Goal: Find specific page/section: Find specific page/section

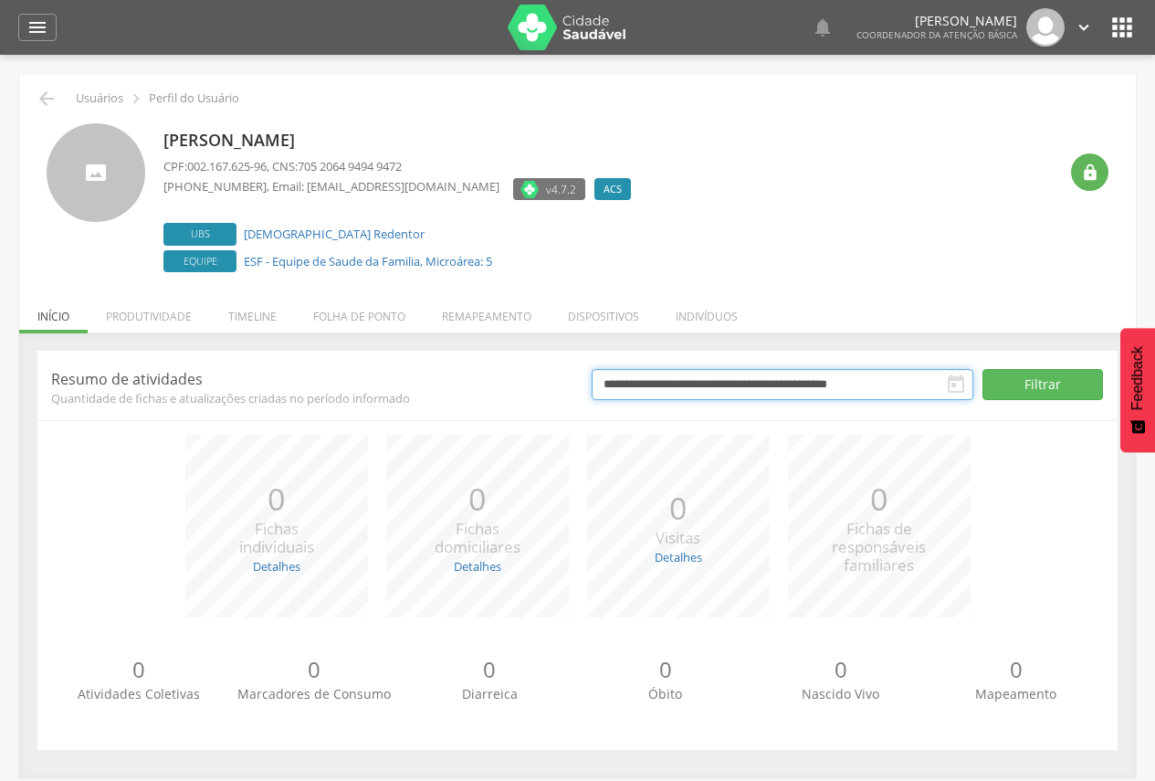
click at [702, 389] on input "**********" at bounding box center [783, 384] width 382 height 31
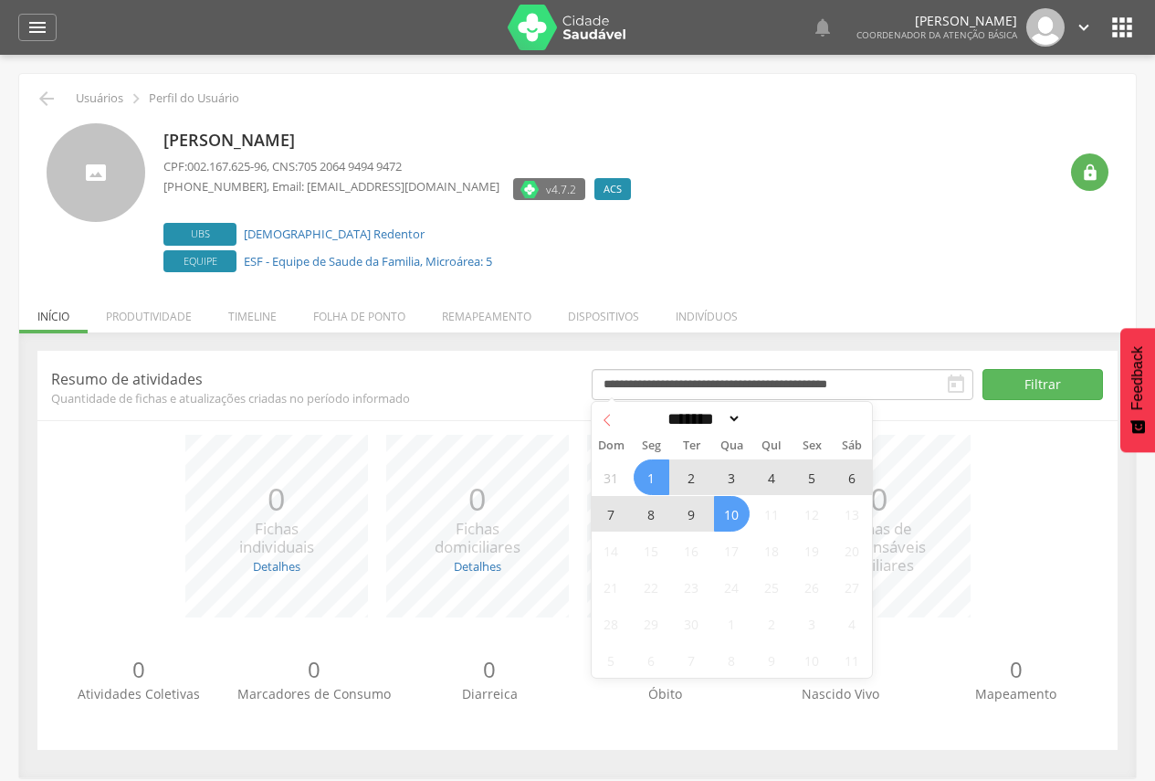
click at [608, 422] on icon at bounding box center [607, 420] width 13 height 13
select select "*"
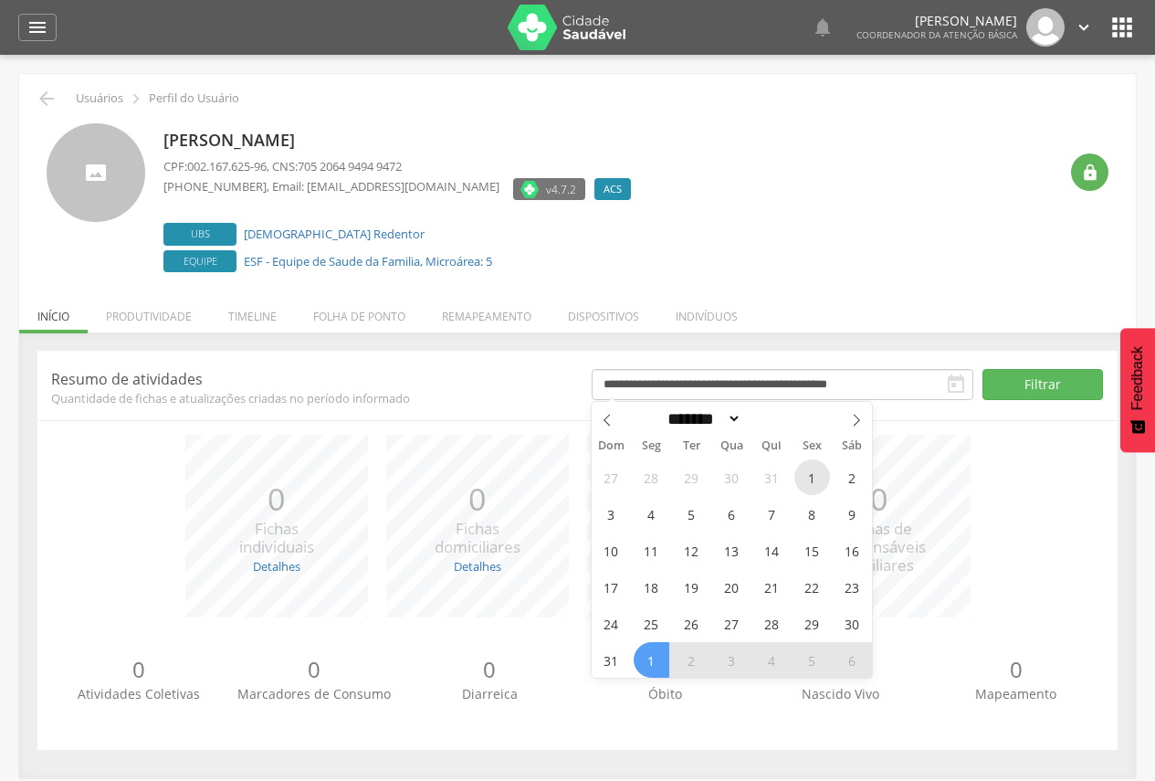
click at [822, 483] on span "1" at bounding box center [812, 477] width 36 height 36
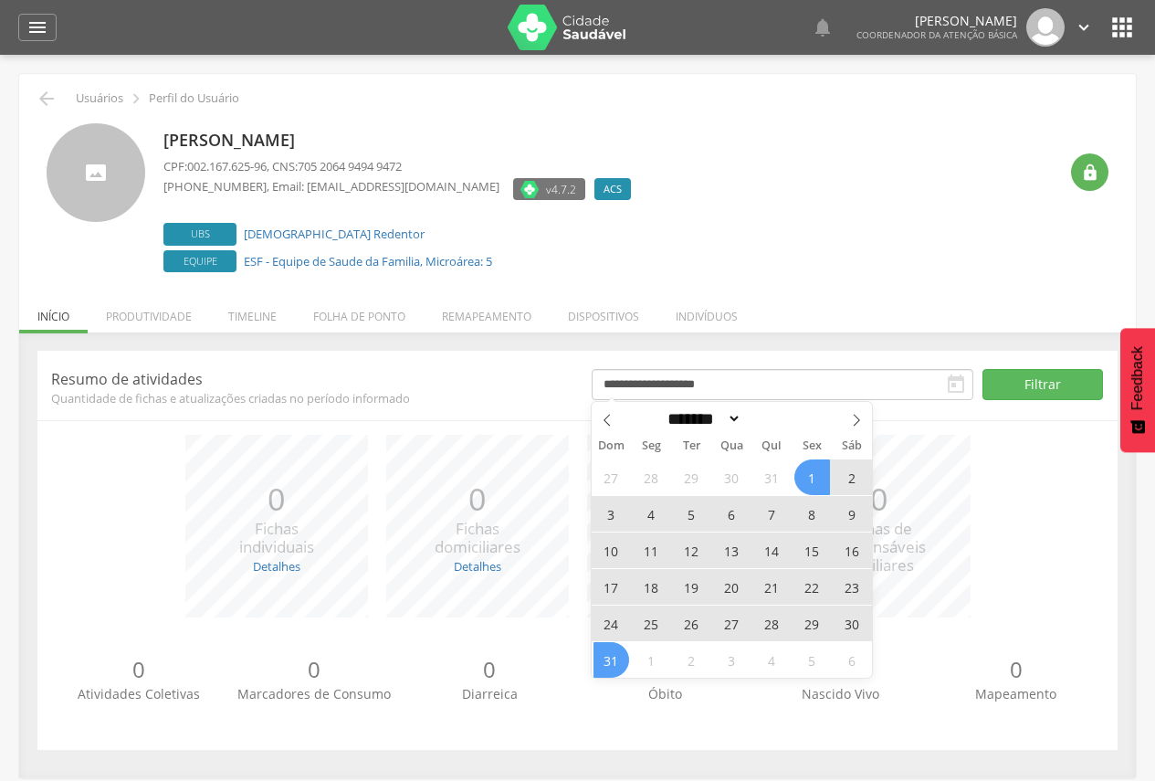
click at [612, 655] on span "31" at bounding box center [611, 660] width 36 height 36
type input "**********"
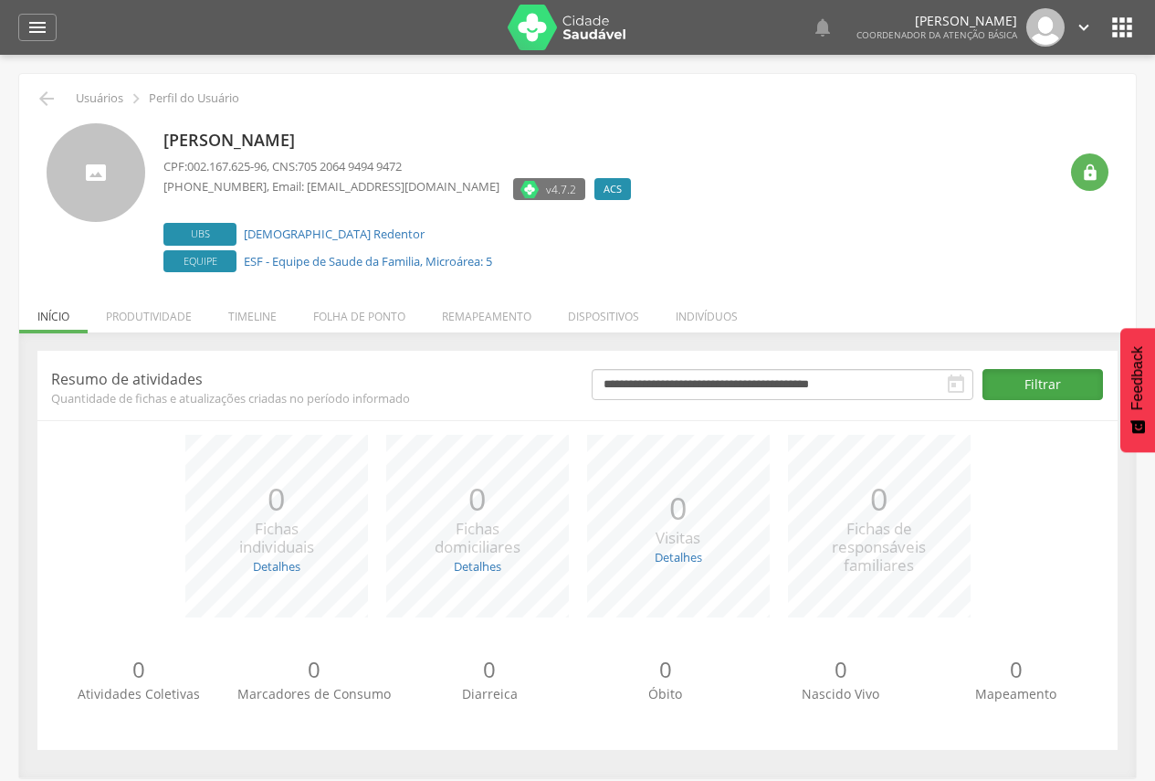
click at [1036, 388] on button "Filtrar" at bounding box center [1042, 384] width 121 height 31
click at [259, 309] on li "Timeline" at bounding box center [252, 311] width 85 height 43
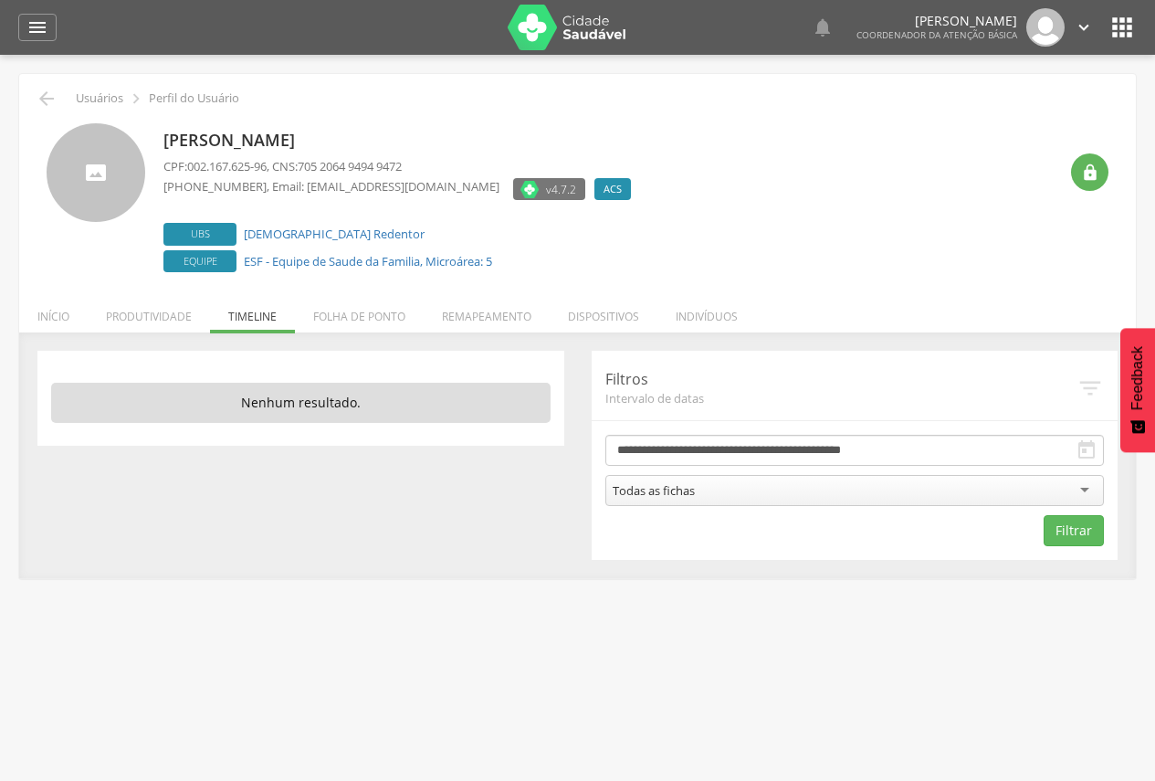
scroll to position [55, 0]
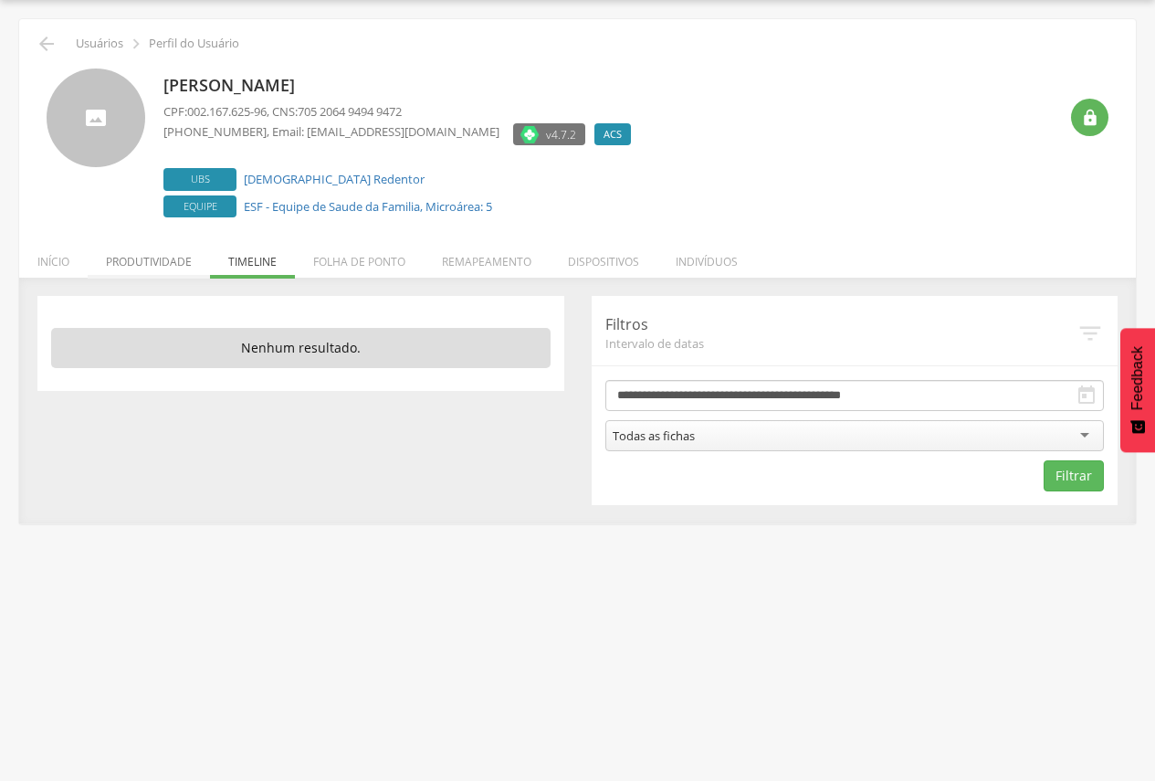
click at [164, 267] on li "Produtividade" at bounding box center [149, 257] width 122 height 43
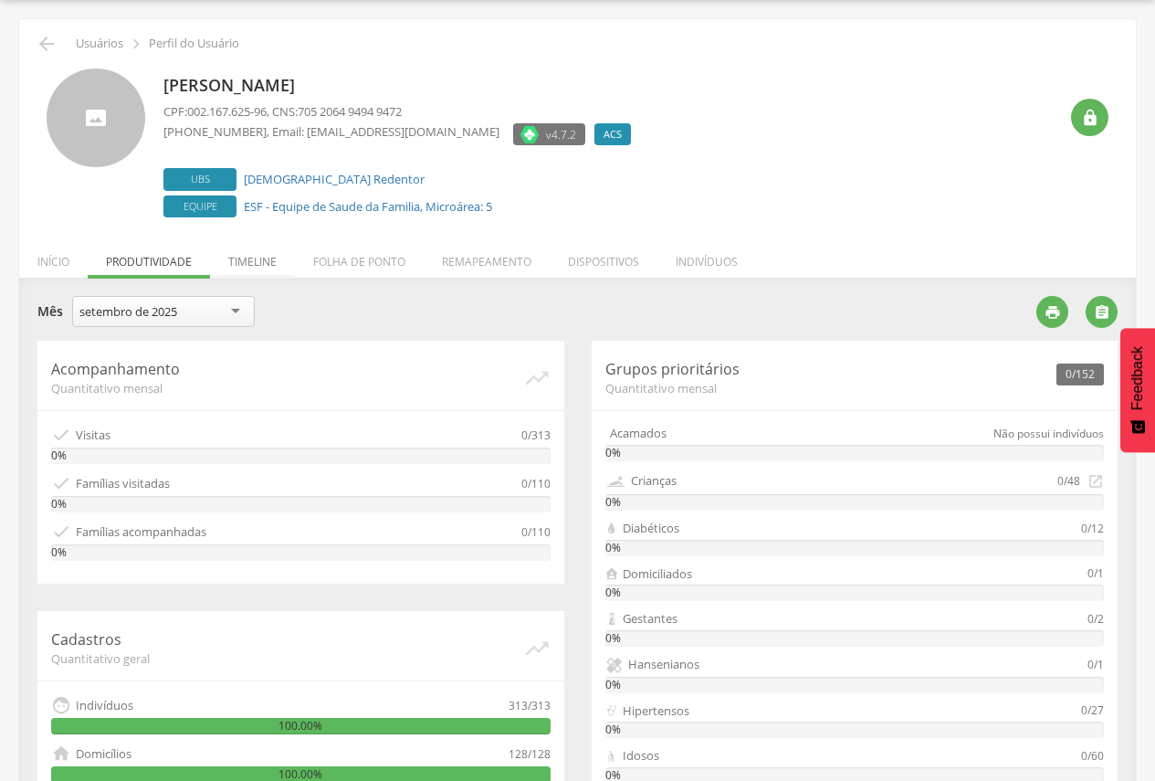
click at [237, 246] on li "Timeline" at bounding box center [252, 257] width 85 height 43
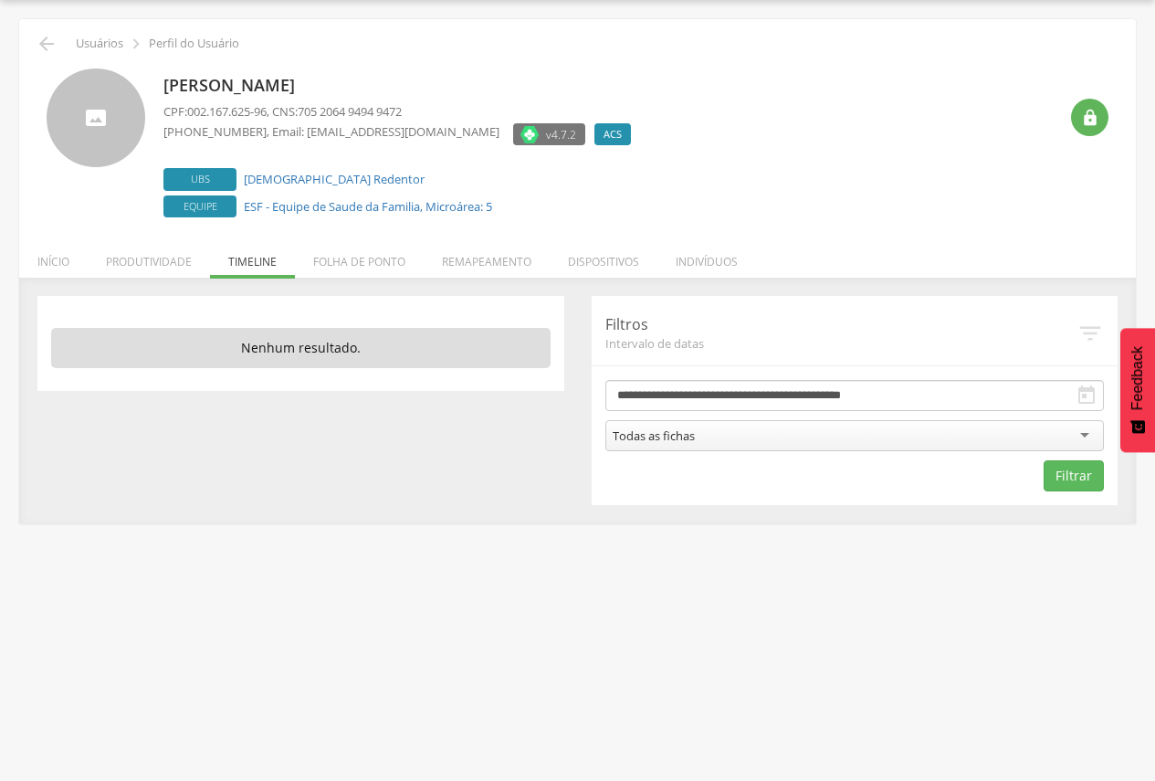
click at [148, 278] on div "**********" at bounding box center [577, 401] width 1117 height 246
click at [155, 269] on li "Produtividade" at bounding box center [149, 257] width 122 height 43
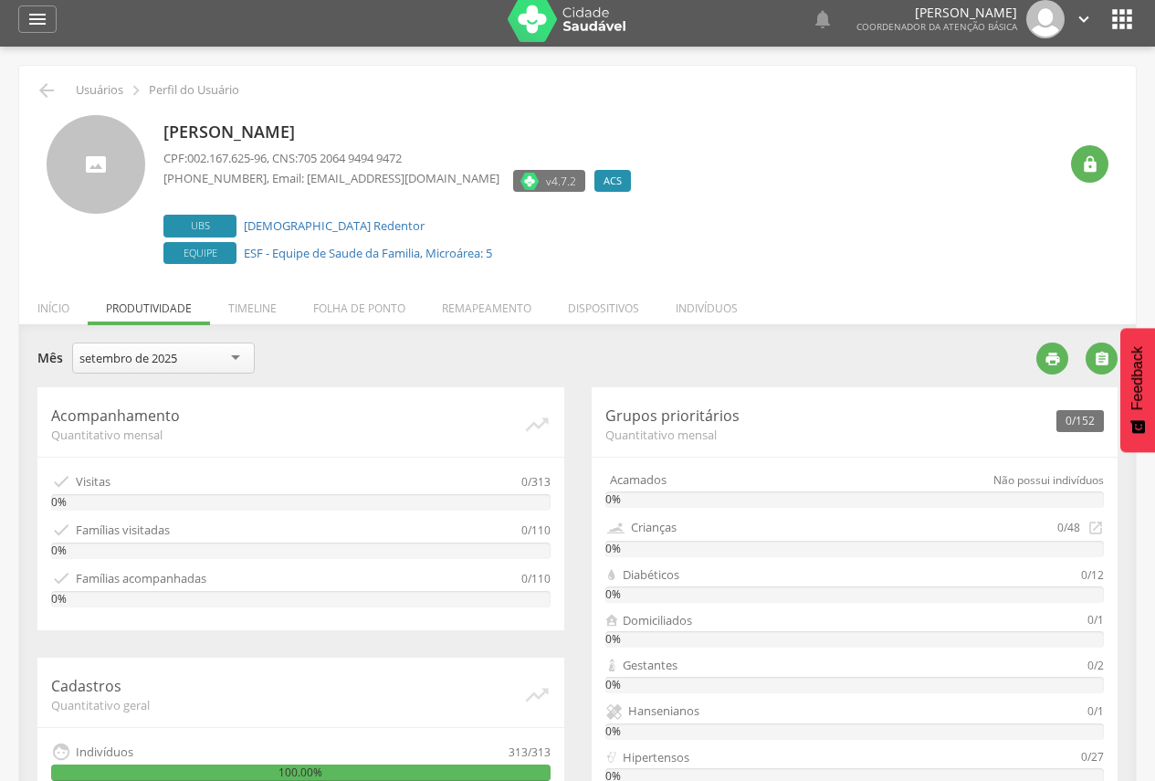
scroll to position [0, 0]
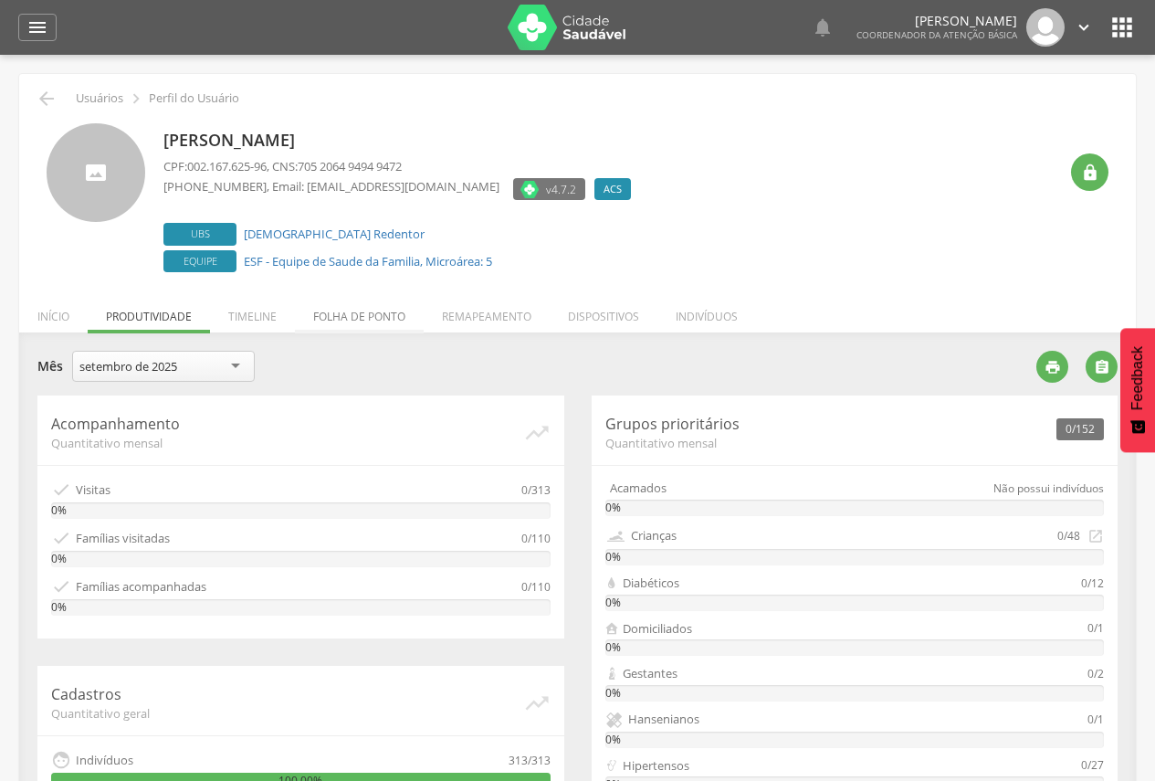
click at [341, 304] on li "Folha de ponto" at bounding box center [359, 311] width 129 height 43
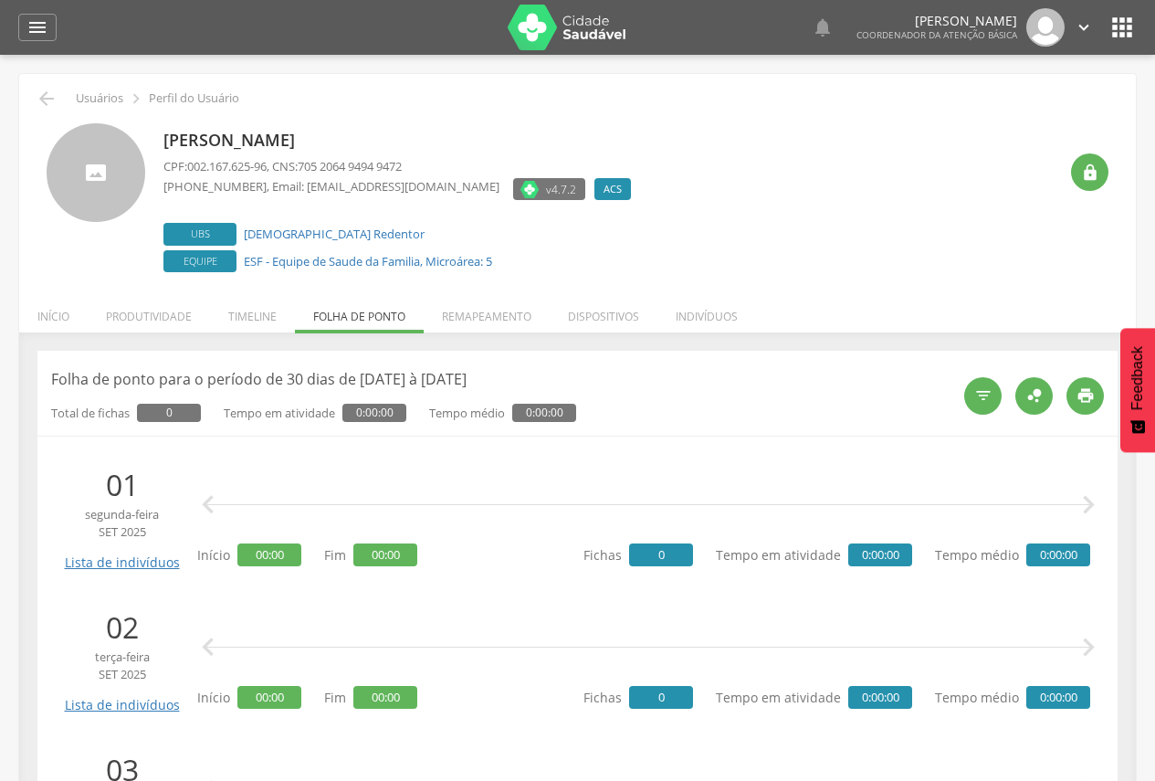
click at [586, 20] on img at bounding box center [567, 28] width 119 height 46
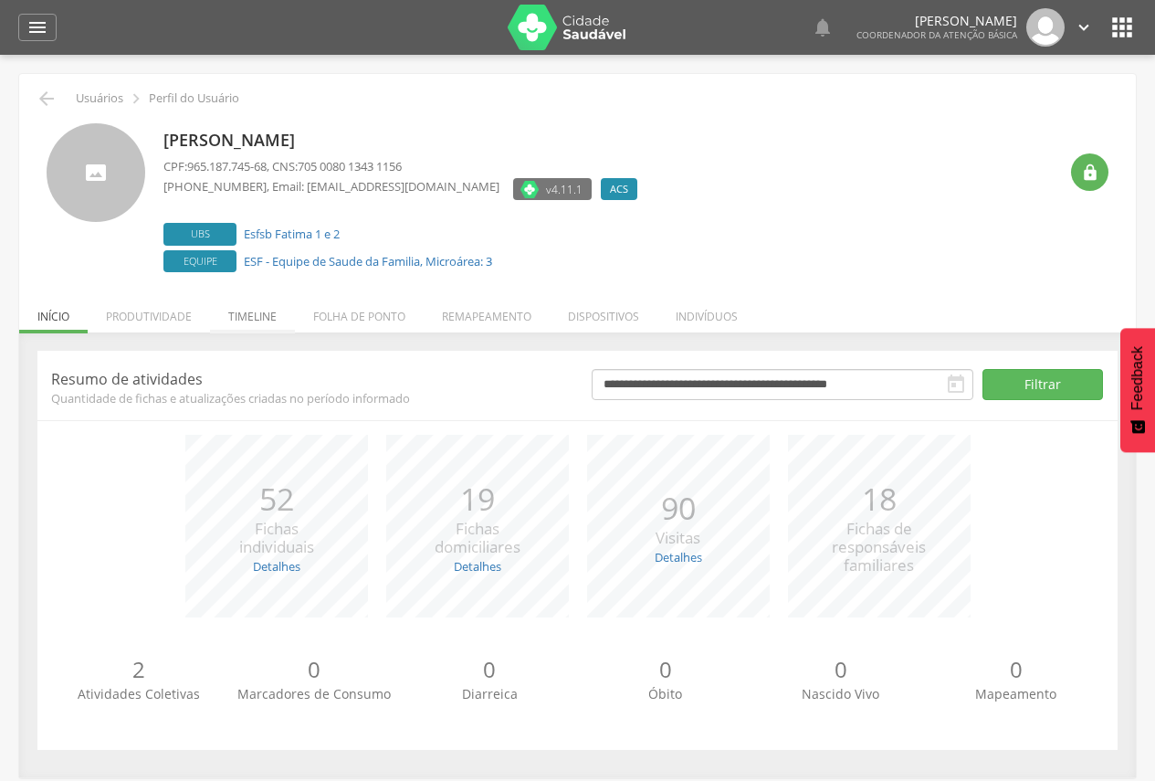
click at [232, 327] on li "Timeline" at bounding box center [252, 311] width 85 height 43
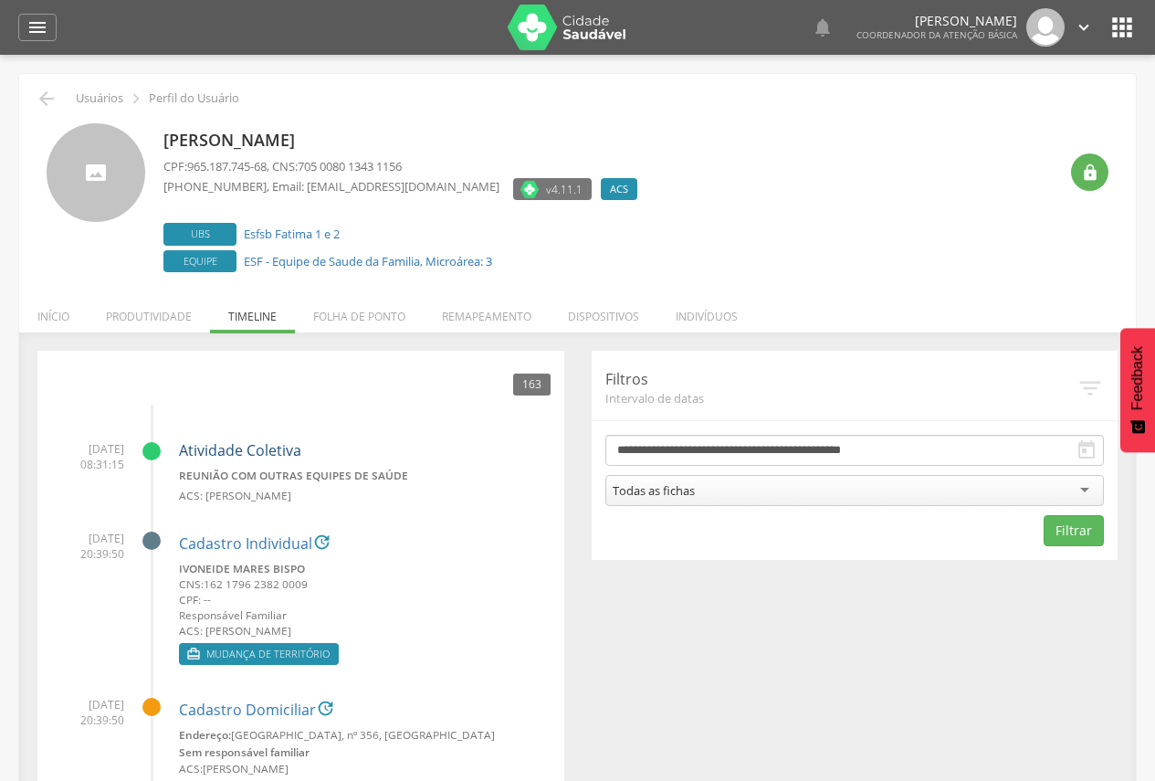
click at [246, 454] on link "Atividade Coletiva" at bounding box center [240, 450] width 122 height 20
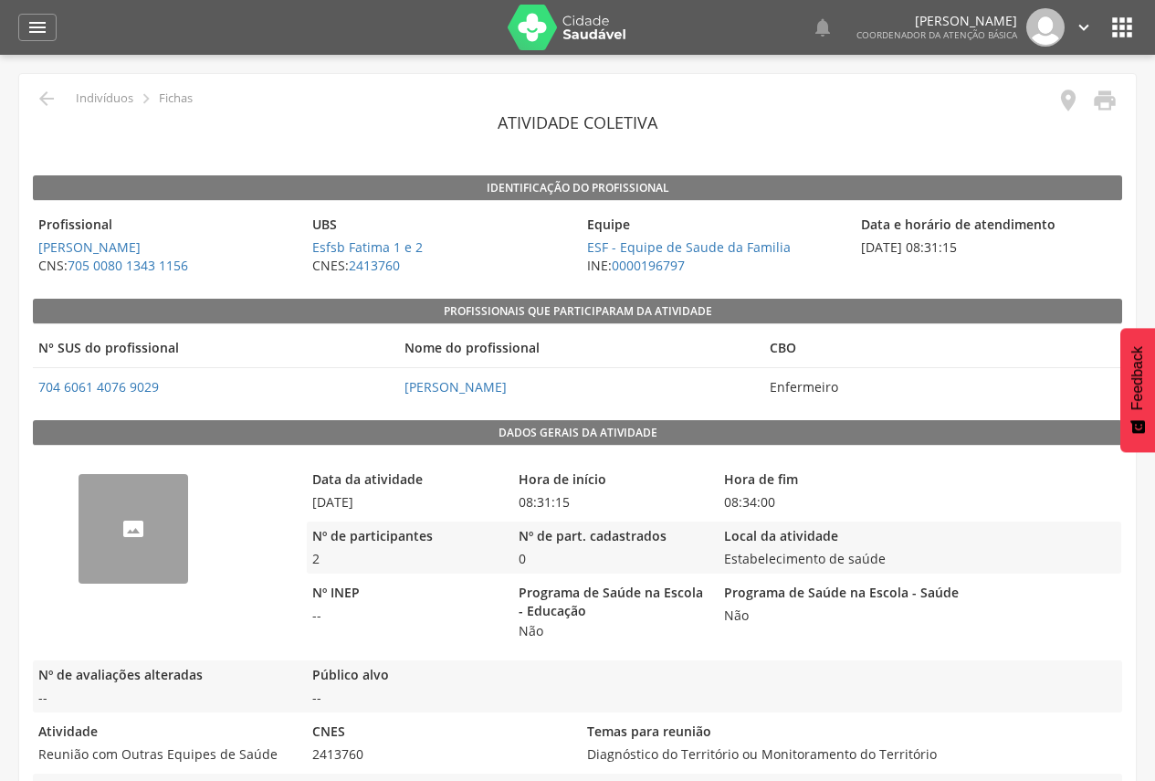
click at [79, 485] on img "68c1622c98eecc331d09f606" at bounding box center [79, 485] width 0 height 0
click at [934, 32] on span "Coordenador da Atenção Básica" at bounding box center [936, 34] width 161 height 13
